Goal: Entertainment & Leisure: Consume media (video, audio)

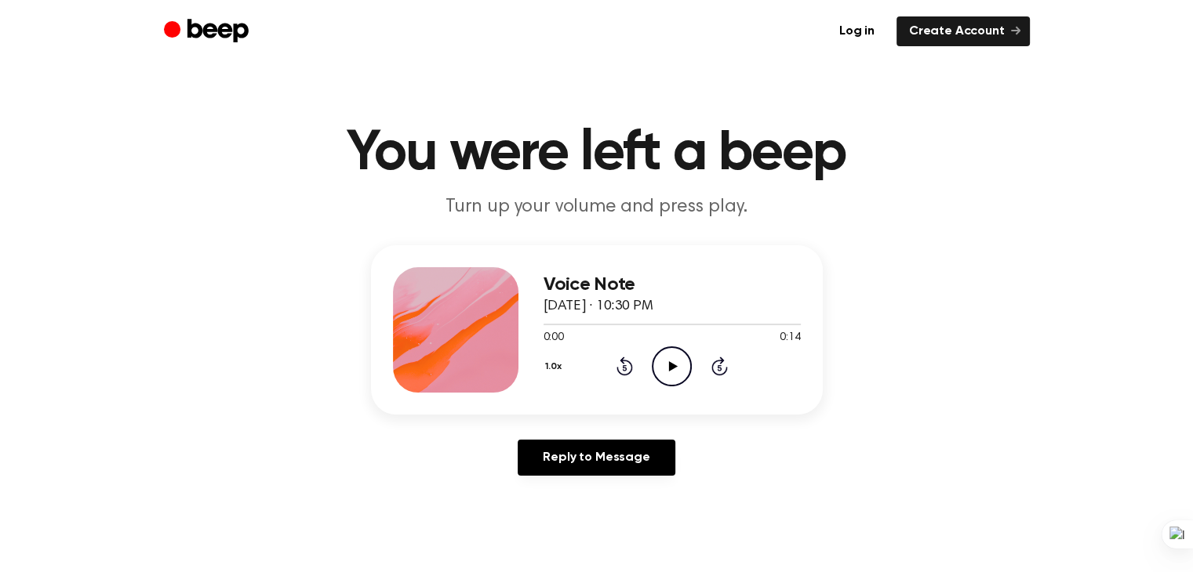
click at [684, 365] on icon "Play Audio" at bounding box center [672, 367] width 40 height 40
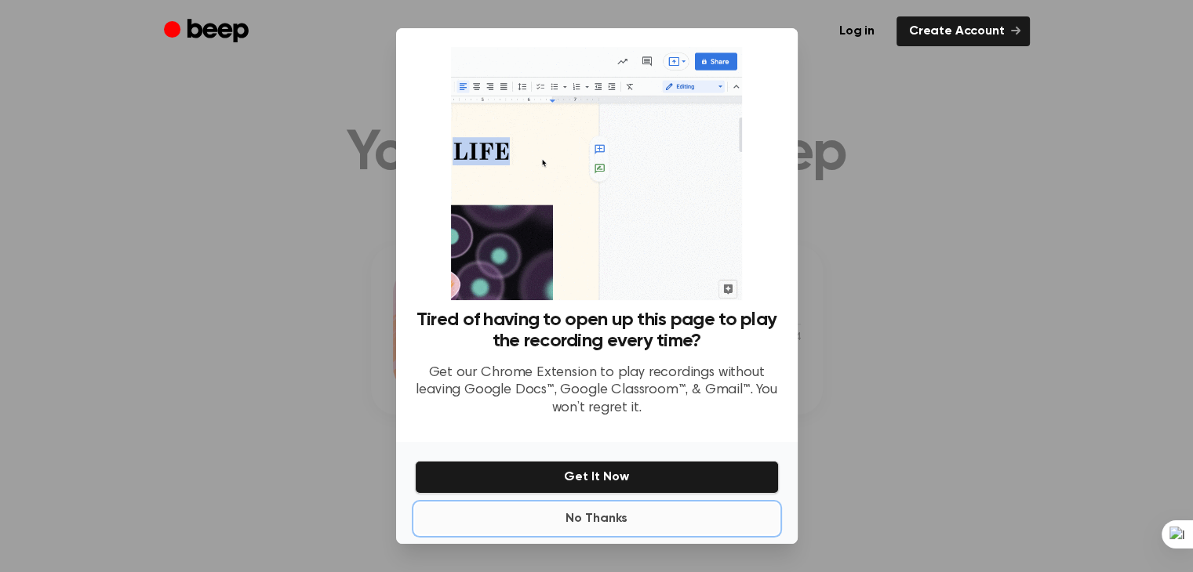
click at [594, 517] on button "No Thanks" at bounding box center [597, 518] width 364 height 31
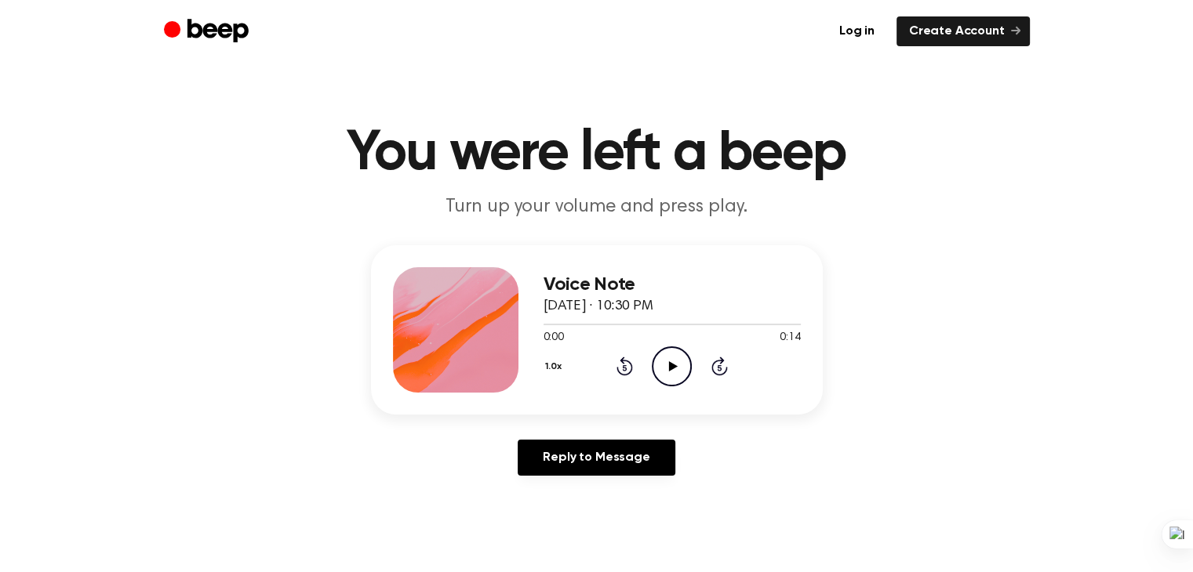
click at [668, 372] on icon "Play Audio" at bounding box center [672, 367] width 40 height 40
click at [662, 364] on icon "Play Audio" at bounding box center [672, 367] width 40 height 40
click at [670, 371] on icon "Play Audio" at bounding box center [672, 367] width 40 height 40
click at [670, 370] on icon "Play Audio" at bounding box center [672, 367] width 40 height 40
click at [672, 374] on icon "Play Audio" at bounding box center [672, 367] width 40 height 40
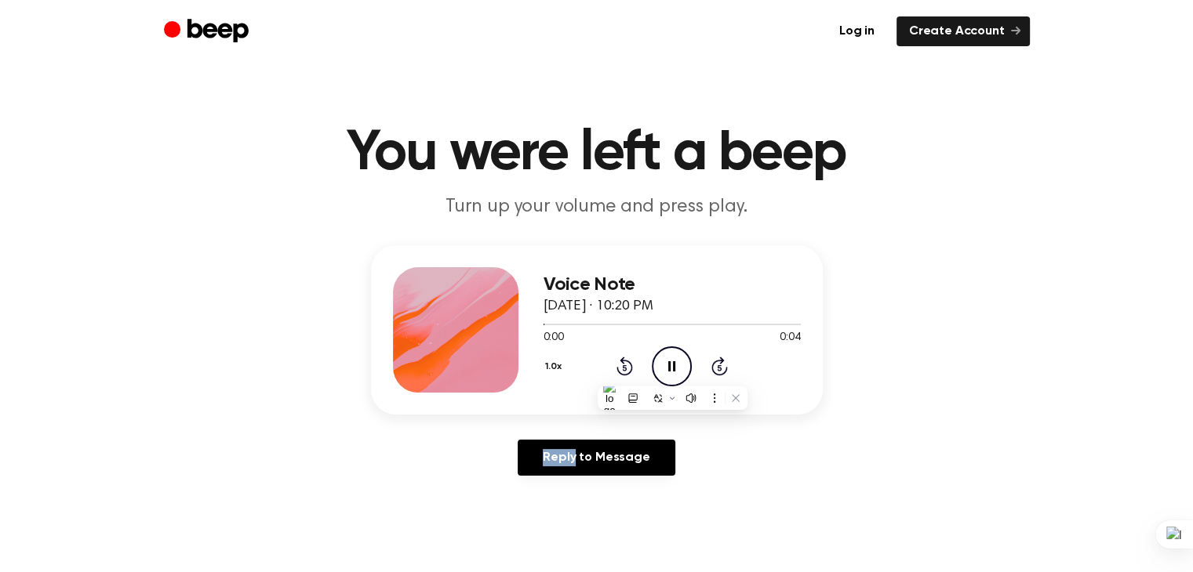
click at [672, 374] on icon "Pause Audio" at bounding box center [672, 367] width 40 height 40
click at [661, 364] on icon "Play Audio" at bounding box center [672, 367] width 40 height 40
click at [669, 362] on icon at bounding box center [673, 367] width 9 height 10
